Goal: Task Accomplishment & Management: Use online tool/utility

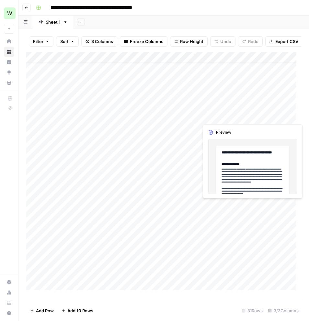
scroll to position [26, 0]
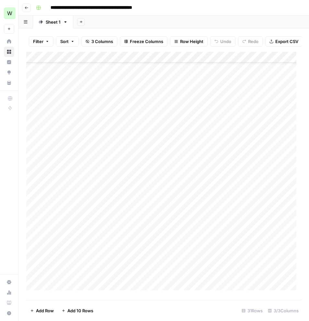
click at [85, 312] on span "Add 10 Rows" at bounding box center [80, 310] width 26 height 6
click at [70, 166] on div "Add Column" at bounding box center [163, 173] width 275 height 243
click at [205, 159] on div "Add Column" at bounding box center [163, 173] width 275 height 243
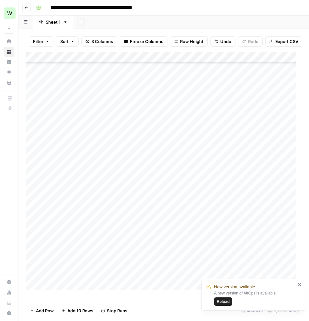
click at [206, 170] on div "Add Column" at bounding box center [163, 173] width 275 height 243
click at [199, 181] on div "Add Column" at bounding box center [163, 173] width 275 height 243
click at [204, 201] on div "Add Column" at bounding box center [163, 173] width 275 height 243
click at [201, 213] on div "Add Column" at bounding box center [163, 173] width 275 height 243
click at [203, 226] on div "Add Column" at bounding box center [163, 173] width 275 height 243
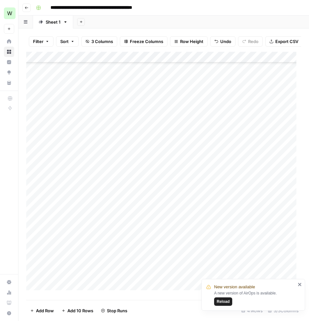
click at [203, 236] on div "Add Column" at bounding box center [163, 173] width 275 height 243
click at [203, 247] on div "Add Column" at bounding box center [163, 173] width 275 height 243
click at [203, 257] on div "Add Column" at bounding box center [163, 173] width 275 height 243
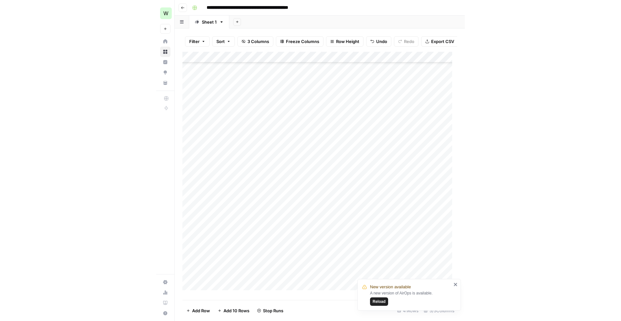
scroll to position [138, 0]
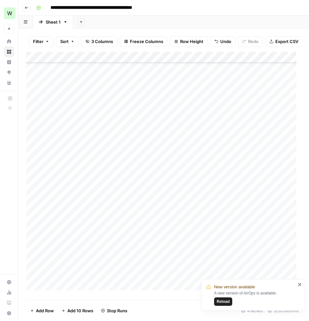
click at [95, 245] on div "Add Column" at bounding box center [163, 173] width 275 height 243
click at [95, 245] on textarea "**********" at bounding box center [101, 242] width 104 height 9
click at [88, 273] on div "Add Column" at bounding box center [163, 173] width 275 height 243
click at [86, 253] on div "Add Column" at bounding box center [163, 173] width 275 height 243
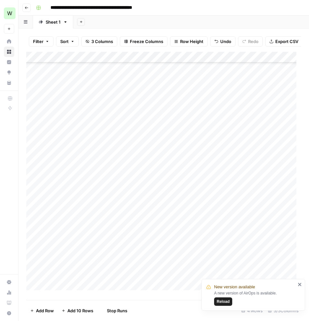
click at [86, 253] on div "Add Column" at bounding box center [163, 173] width 275 height 243
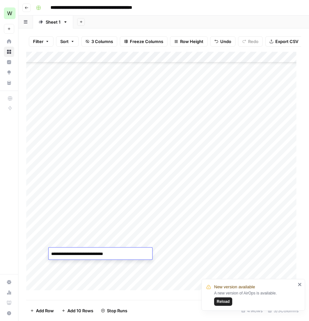
click at [86, 253] on textarea "**********" at bounding box center [101, 253] width 104 height 9
click at [180, 253] on div "Add Column" at bounding box center [163, 173] width 275 height 243
click at [206, 166] on div "Add Column" at bounding box center [163, 173] width 275 height 243
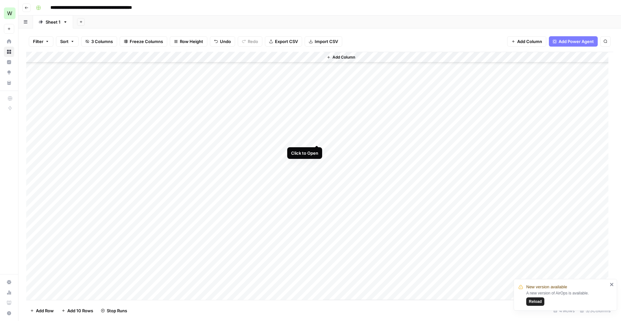
click at [308, 137] on div "Add Column" at bounding box center [319, 176] width 587 height 248
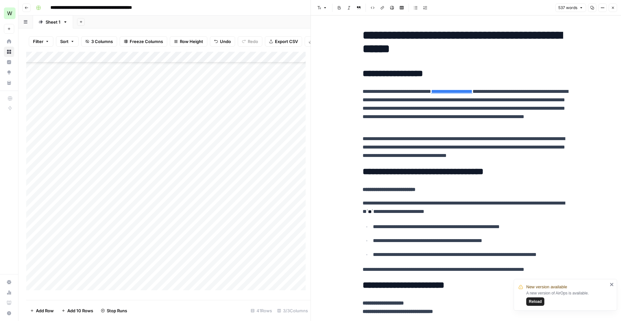
scroll to position [4, 0]
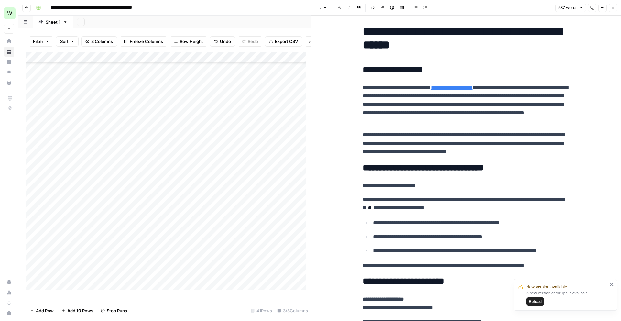
click at [308, 6] on icon "button" at bounding box center [613, 8] width 4 height 4
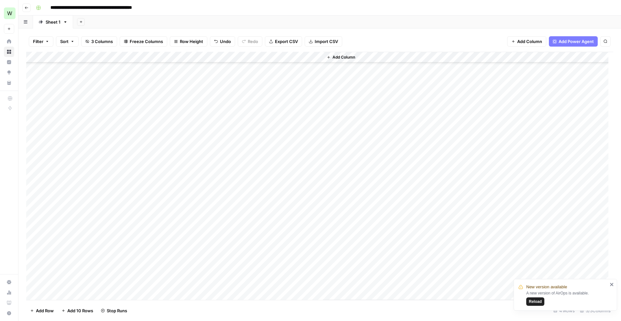
click at [308, 148] on div "Add Column" at bounding box center [319, 176] width 587 height 248
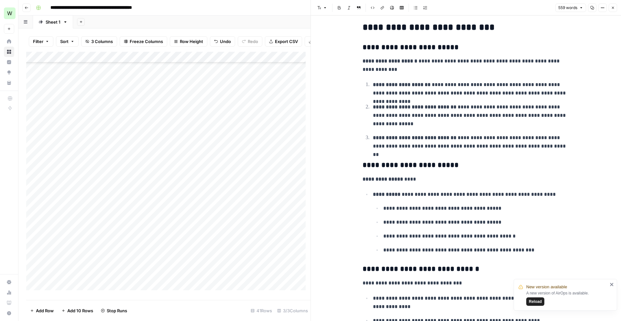
scroll to position [956, 0]
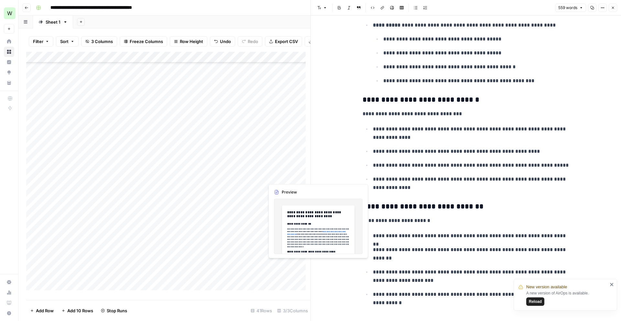
click at [285, 174] on div "Add Column" at bounding box center [168, 173] width 284 height 243
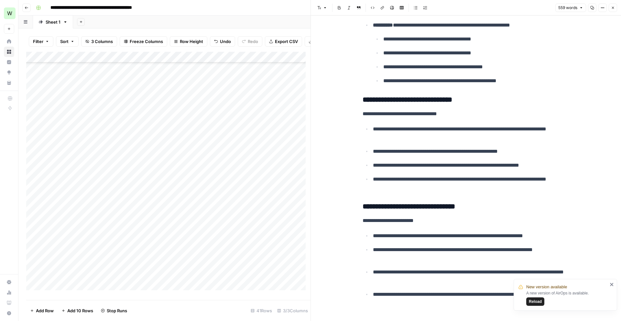
click at [308, 5] on button "Close" at bounding box center [613, 8] width 8 height 8
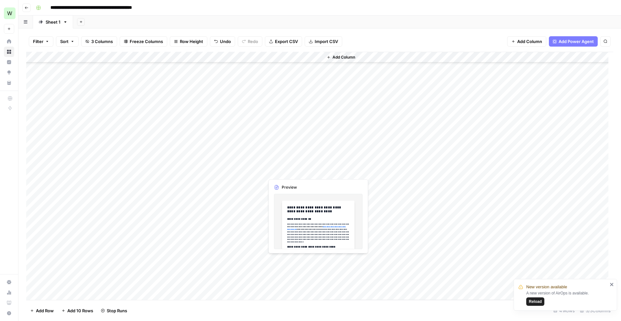
click at [289, 170] on div "Add Column" at bounding box center [319, 176] width 587 height 248
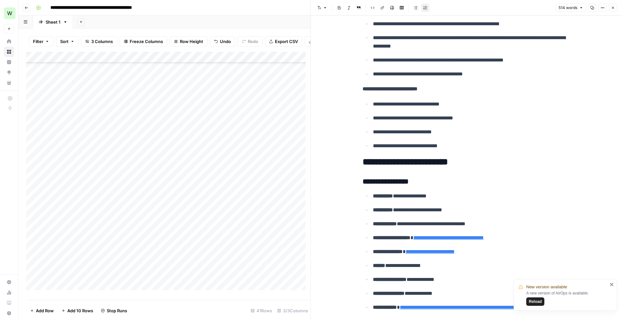
scroll to position [385, 0]
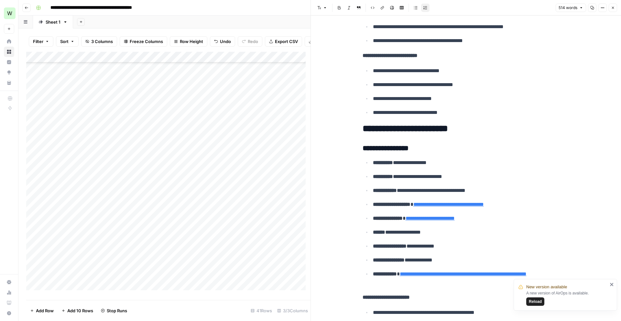
click at [282, 190] on div "Add Column" at bounding box center [168, 173] width 284 height 243
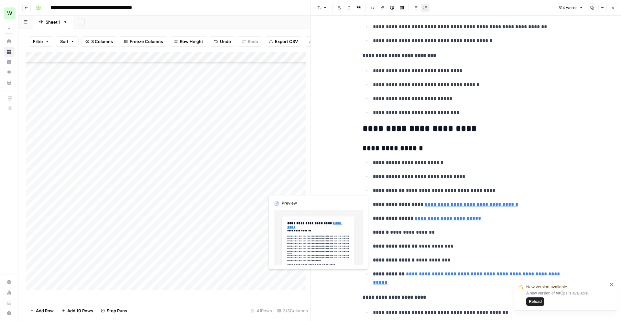
click at [288, 187] on div "Add Column" at bounding box center [168, 173] width 284 height 243
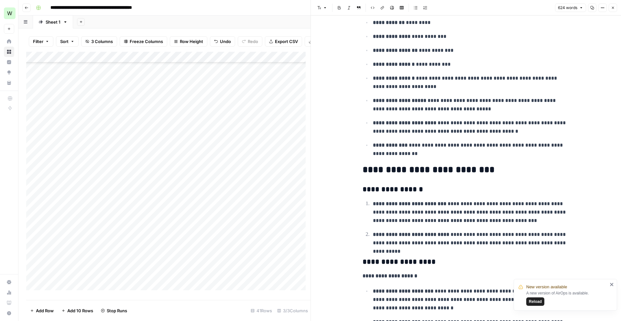
scroll to position [728, 0]
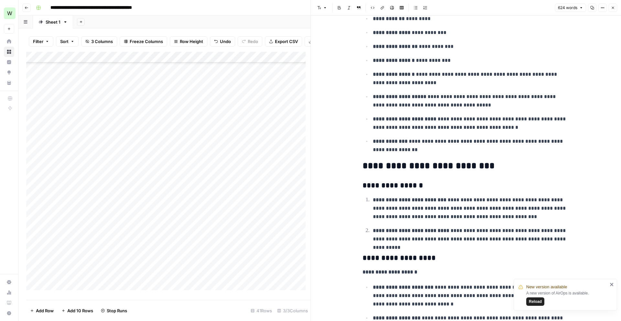
click at [284, 253] on div "Add Column" at bounding box center [168, 173] width 284 height 243
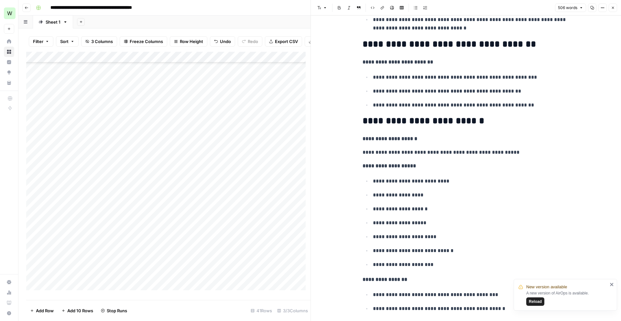
scroll to position [269, 0]
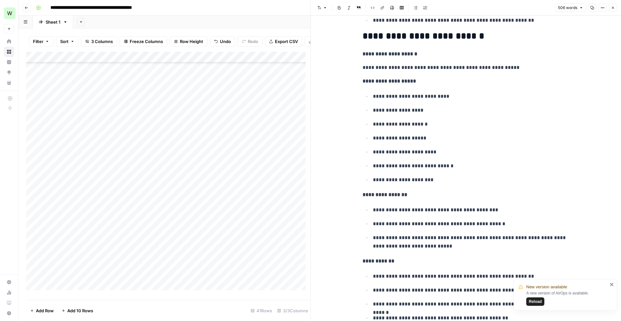
click at [294, 199] on div "Add Column" at bounding box center [168, 173] width 284 height 243
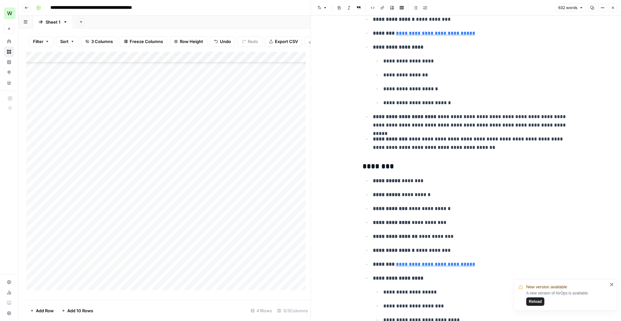
scroll to position [596, 0]
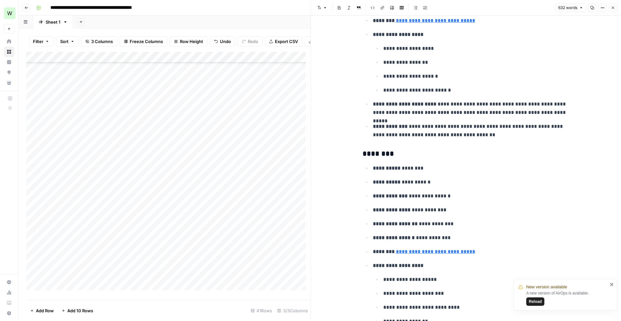
click at [288, 254] on div "Add Column" at bounding box center [168, 173] width 284 height 243
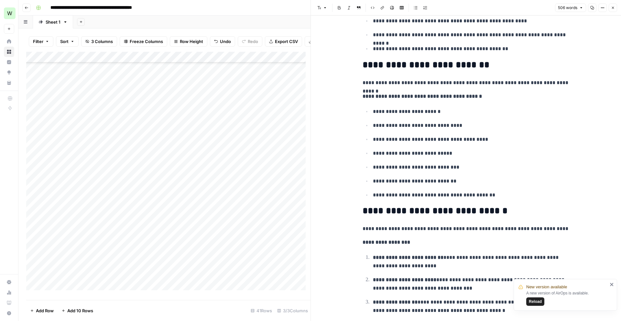
scroll to position [117, 0]
click at [308, 9] on icon "button" at bounding box center [613, 8] width 4 height 4
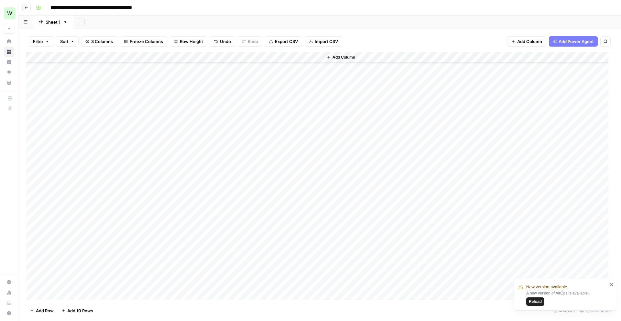
scroll to position [151, 0]
click at [184, 111] on div "Add Column" at bounding box center [319, 176] width 587 height 248
click at [251, 114] on div "Add Column" at bounding box center [319, 176] width 587 height 248
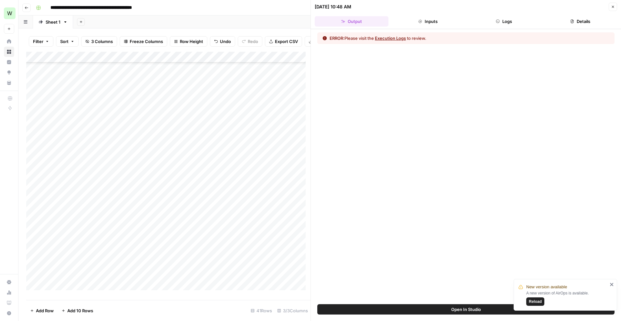
click at [308, 39] on button "Execution Logs" at bounding box center [390, 38] width 31 height 6
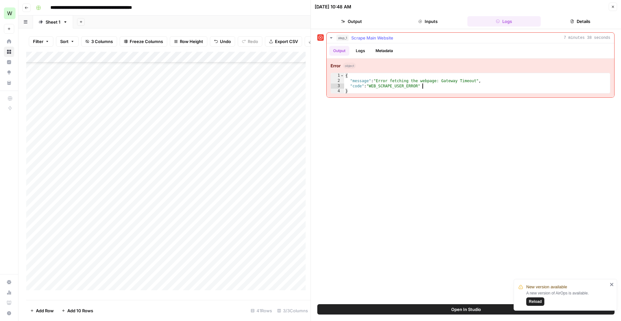
click at [308, 85] on div "{ "message" : "Error fetching the webpage: Gateway Timeout" , "code" : "WEB_SCR…" at bounding box center [477, 88] width 266 height 31
click at [308, 83] on div "{ "message" : "Error fetching the webpage: Gateway Timeout" , "code" : "WEB_SCR…" at bounding box center [477, 88] width 266 height 31
type textarea "**********"
click at [308, 298] on button "Reload" at bounding box center [535, 301] width 18 height 8
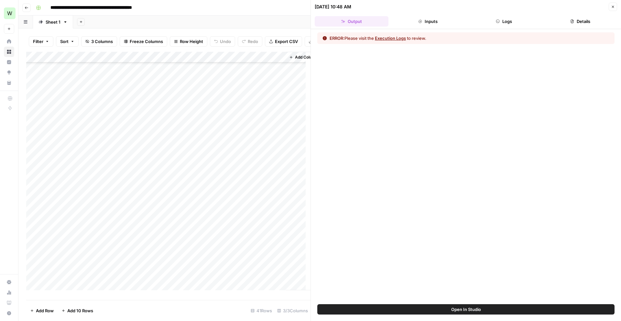
click at [612, 7] on icon "button" at bounding box center [613, 7] width 4 height 4
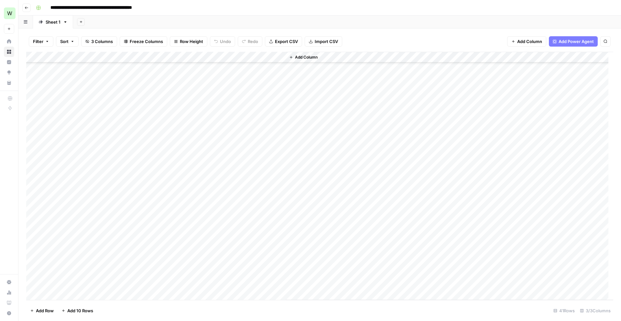
scroll to position [162, 0]
click at [277, 114] on div "Add Column" at bounding box center [319, 176] width 587 height 248
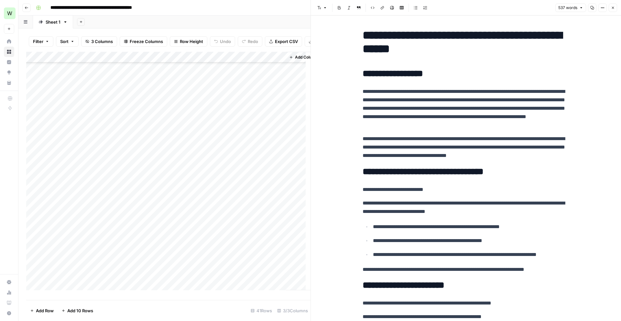
scroll to position [33, 0]
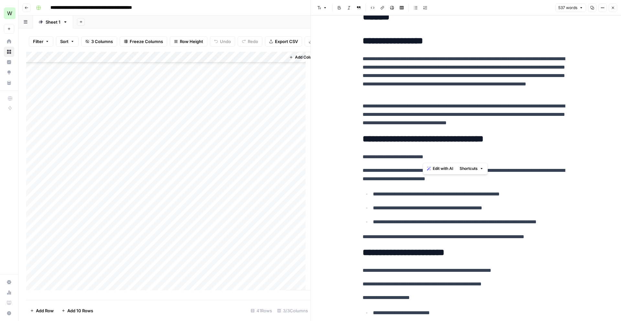
click at [427, 157] on p "**********" at bounding box center [466, 157] width 207 height 8
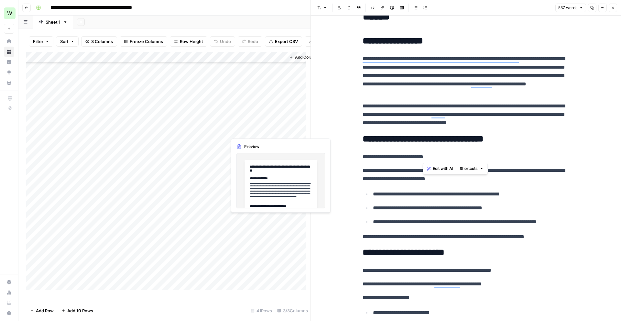
click at [266, 132] on div "Add Column" at bounding box center [168, 173] width 284 height 243
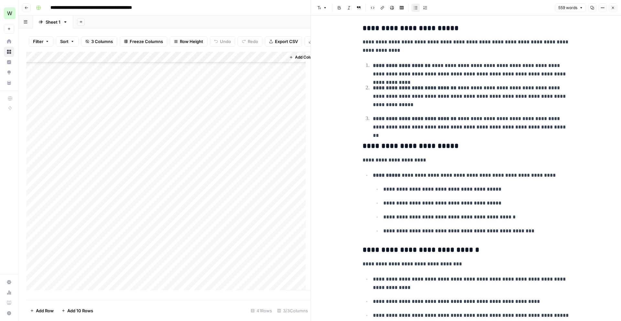
scroll to position [839, 0]
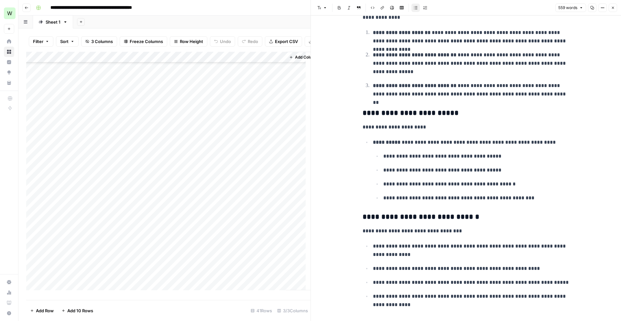
click at [246, 144] on div "Add Column" at bounding box center [168, 173] width 284 height 243
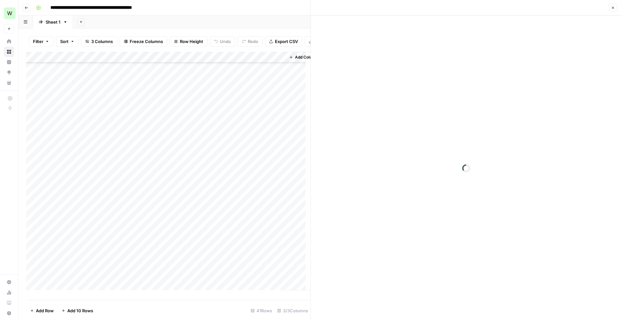
click at [246, 144] on div at bounding box center [256, 142] width 59 height 12
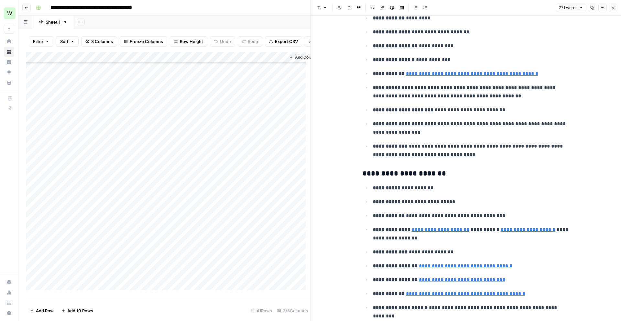
scroll to position [745, 0]
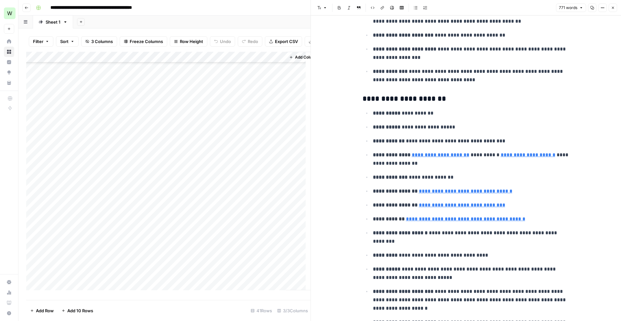
click at [250, 155] on div "Add Column" at bounding box center [168, 173] width 284 height 243
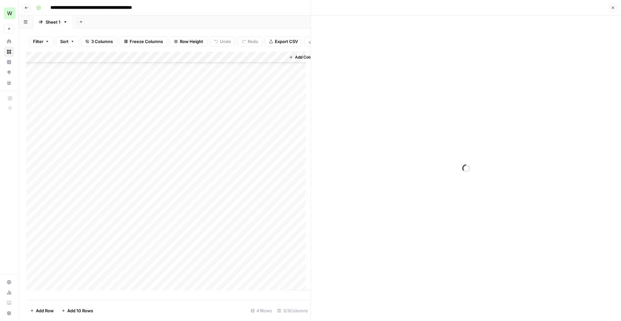
click at [250, 155] on div at bounding box center [256, 153] width 59 height 12
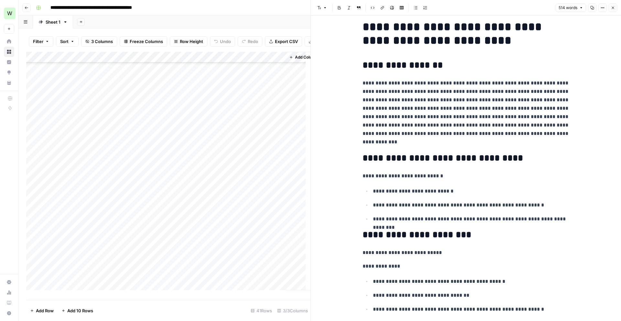
scroll to position [17, 0]
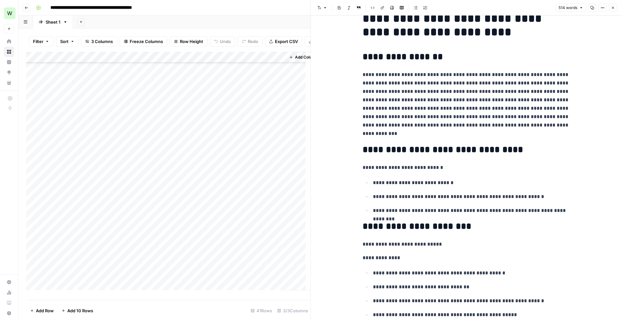
click at [253, 162] on div "Add Column" at bounding box center [168, 173] width 284 height 243
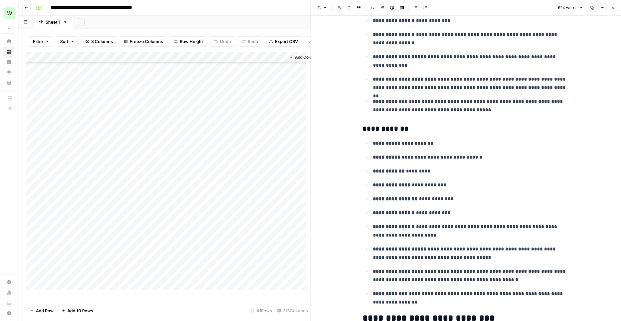
scroll to position [609, 0]
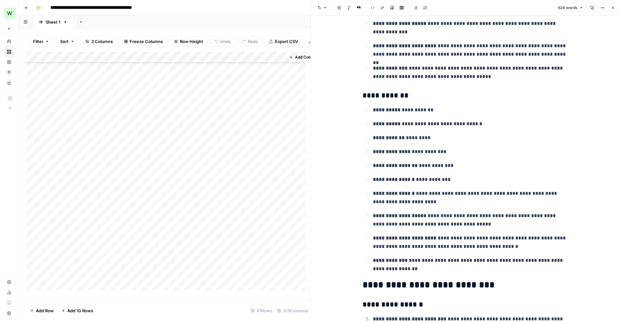
click at [430, 166] on p "**********" at bounding box center [471, 165] width 197 height 8
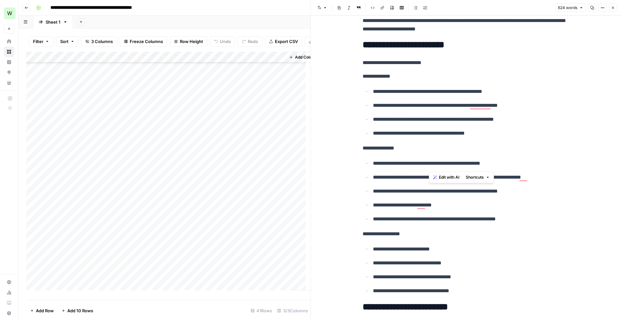
scroll to position [0, 0]
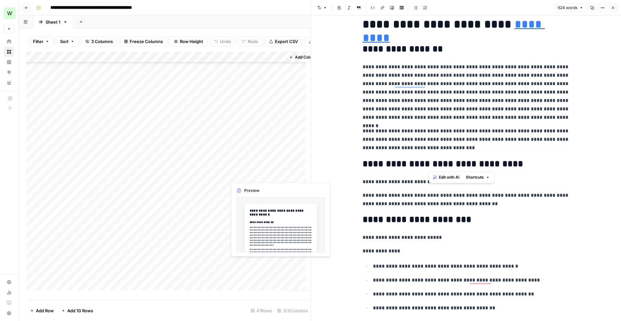
click at [248, 174] on div "Add Column" at bounding box center [168, 173] width 284 height 243
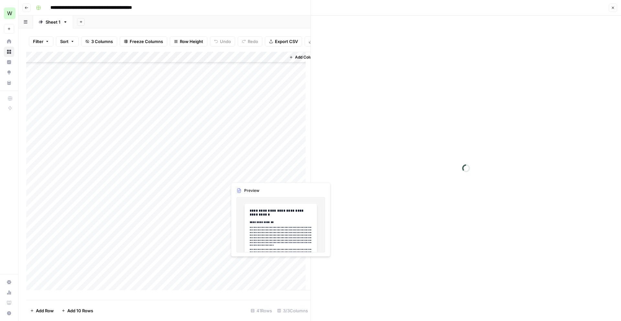
click at [248, 174] on div at bounding box center [256, 175] width 59 height 12
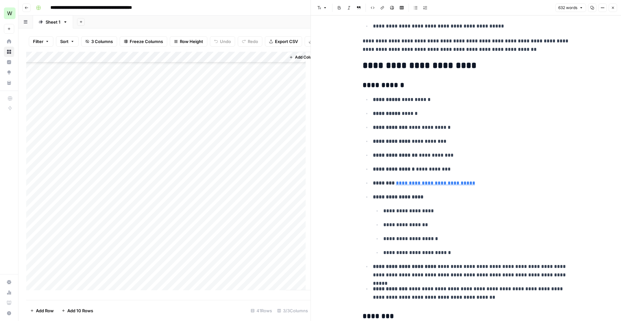
scroll to position [446, 0]
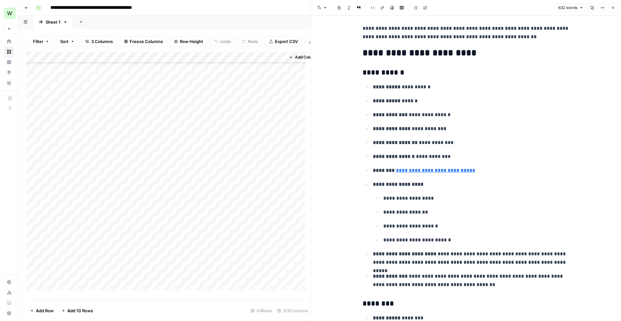
click at [247, 187] on div "Add Column" at bounding box center [168, 173] width 284 height 243
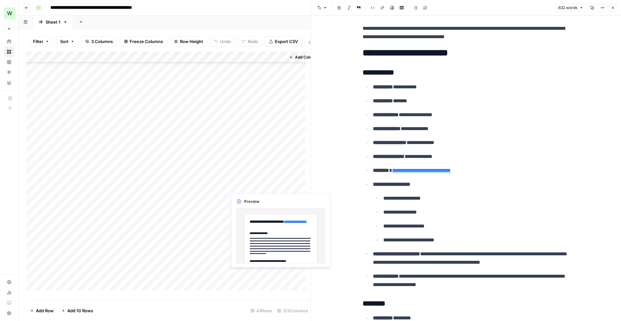
click at [245, 185] on div "Add Column" at bounding box center [168, 173] width 284 height 243
click at [245, 185] on div at bounding box center [256, 186] width 59 height 12
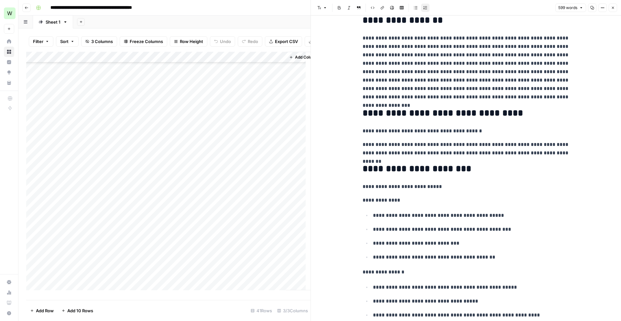
scroll to position [82, 0]
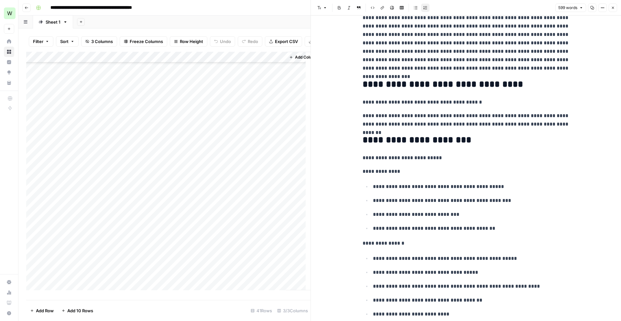
click at [90, 194] on div "Add Column" at bounding box center [168, 173] width 284 height 243
click at [105, 197] on div "Add Column" at bounding box center [168, 173] width 284 height 243
click at [254, 193] on div "Add Column" at bounding box center [168, 173] width 284 height 243
click at [254, 193] on div at bounding box center [256, 197] width 59 height 12
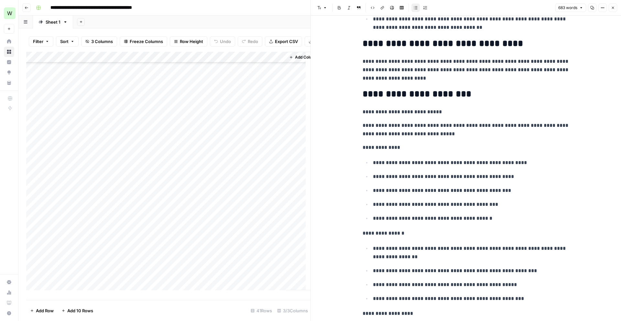
scroll to position [191, 0]
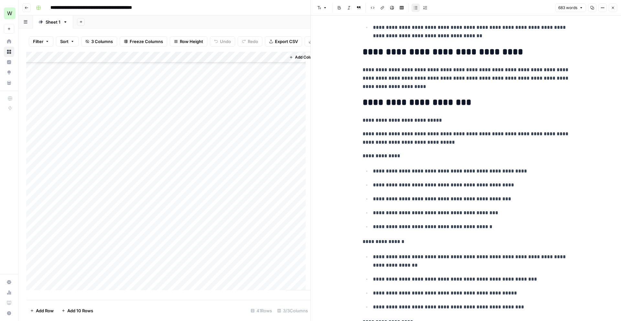
click at [80, 108] on div "Add Column" at bounding box center [168, 173] width 284 height 243
click at [80, 108] on textarea "**********" at bounding box center [101, 109] width 104 height 9
click at [108, 172] on div "Add Column" at bounding box center [168, 173] width 284 height 243
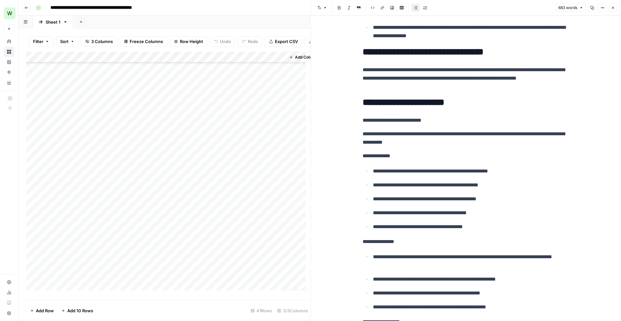
click at [90, 203] on div "Add Column" at bounding box center [168, 173] width 284 height 243
click at [90, 187] on div "Add Column" at bounding box center [168, 173] width 284 height 243
click at [87, 196] on div "Add Column" at bounding box center [168, 173] width 284 height 243
click at [93, 186] on div "Add Column" at bounding box center [168, 173] width 284 height 243
drag, startPoint x: 88, startPoint y: 108, endPoint x: 88, endPoint y: 170, distance: 62.1
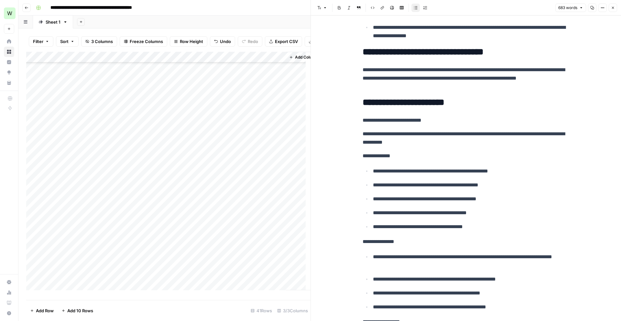
click at [88, 170] on div "Add Column" at bounding box center [168, 173] width 284 height 243
click at [91, 201] on div "Add Column" at bounding box center [168, 173] width 284 height 243
click at [74, 311] on span "Add 10 Rows" at bounding box center [80, 310] width 26 height 6
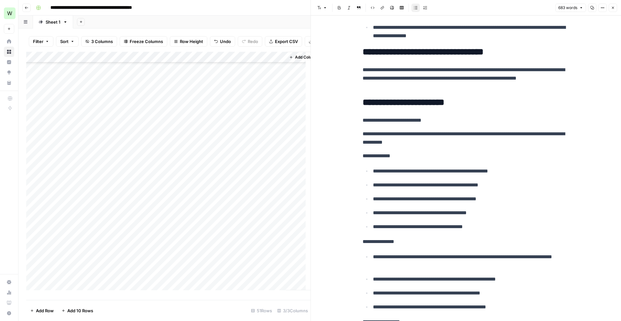
click at [27, 156] on div "Add Column" at bounding box center [168, 173] width 284 height 243
click at [34, 156] on div "Add Column" at bounding box center [168, 173] width 284 height 243
click at [33, 167] on div "Add Column" at bounding box center [168, 173] width 284 height 243
click at [33, 178] on div "Add Column" at bounding box center [168, 173] width 284 height 243
click at [33, 189] on div "Add Column" at bounding box center [168, 173] width 284 height 243
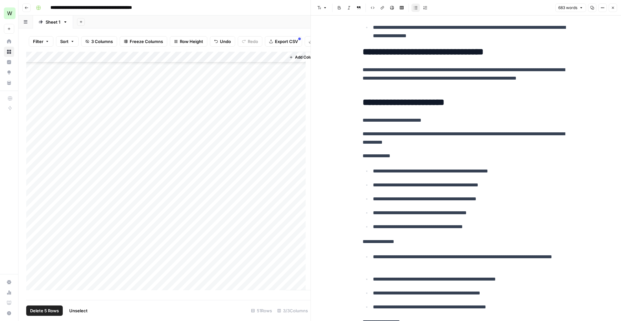
click at [33, 202] on div "Add Column" at bounding box center [168, 173] width 284 height 243
click at [39, 310] on span "Delete 5 Rows" at bounding box center [44, 310] width 29 height 6
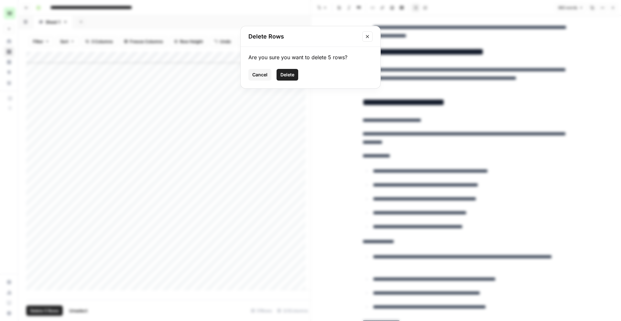
click at [288, 77] on span "Delete" at bounding box center [287, 74] width 14 height 6
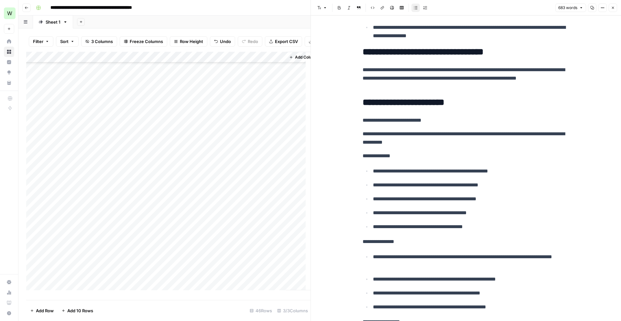
scroll to position [182, 0]
click at [31, 88] on div "Add Column" at bounding box center [168, 173] width 284 height 243
click at [44, 308] on span "Delete 1 Row" at bounding box center [43, 310] width 26 height 6
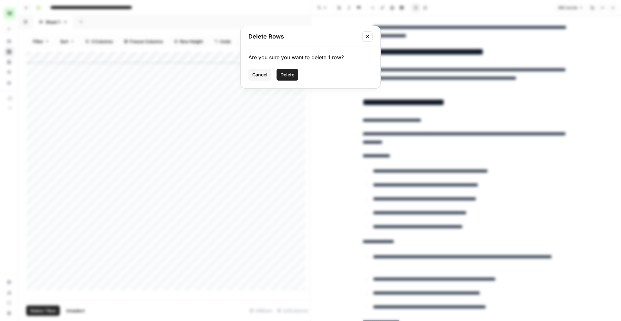
click at [280, 73] on span "Delete" at bounding box center [287, 74] width 14 height 6
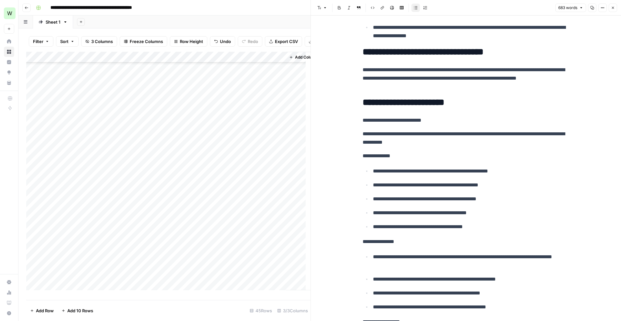
click at [97, 175] on div "Add Column" at bounding box center [168, 173] width 284 height 243
